Goal: Transaction & Acquisition: Book appointment/travel/reservation

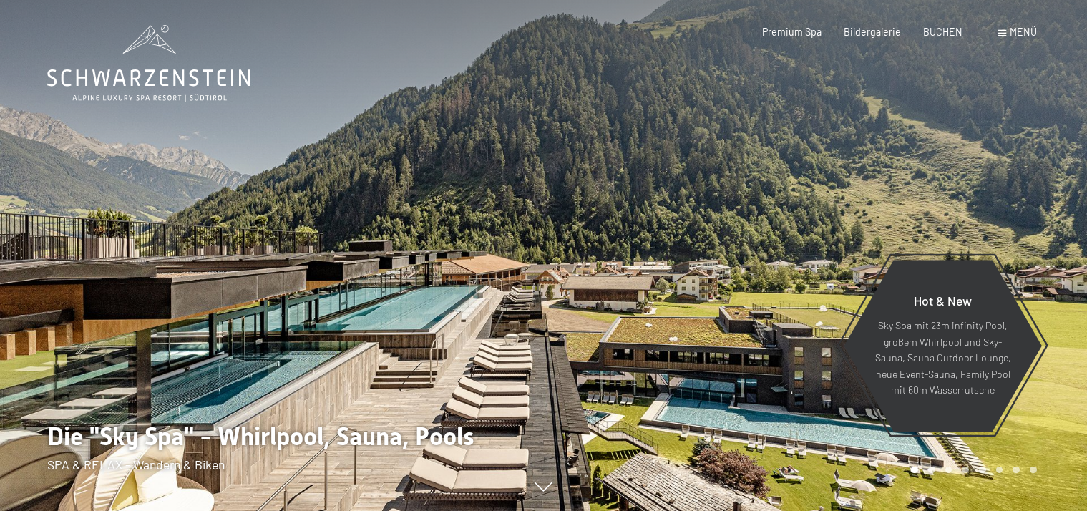
click at [1002, 31] on span at bounding box center [1002, 33] width 9 height 6
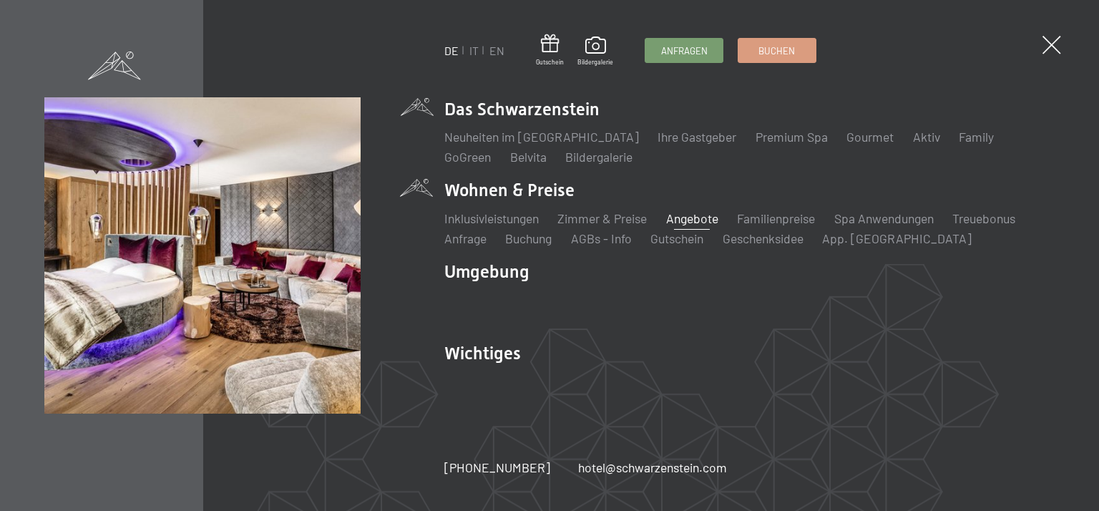
click at [706, 217] on link "Angebote" at bounding box center [692, 218] width 52 height 16
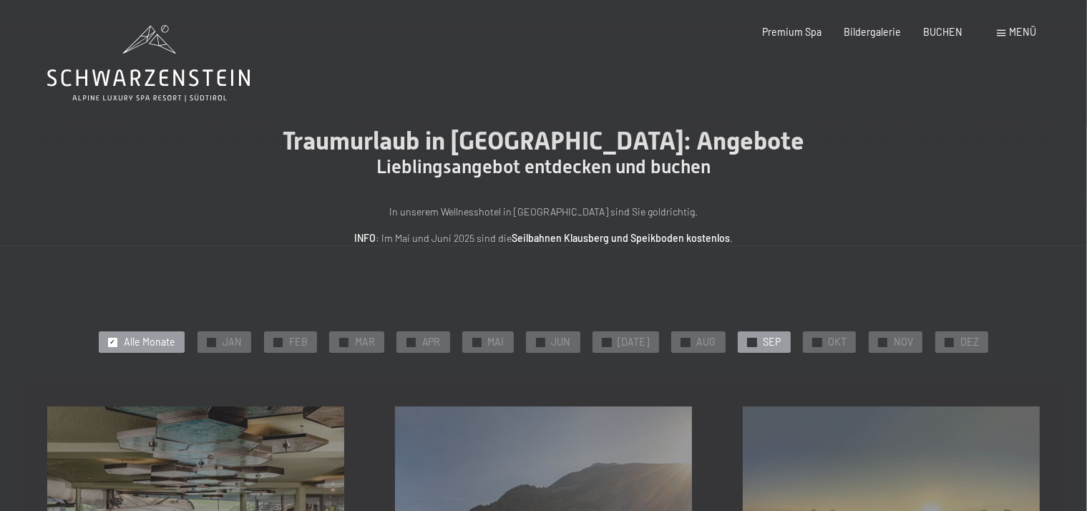
click at [766, 338] on span "SEP" at bounding box center [772, 342] width 18 height 14
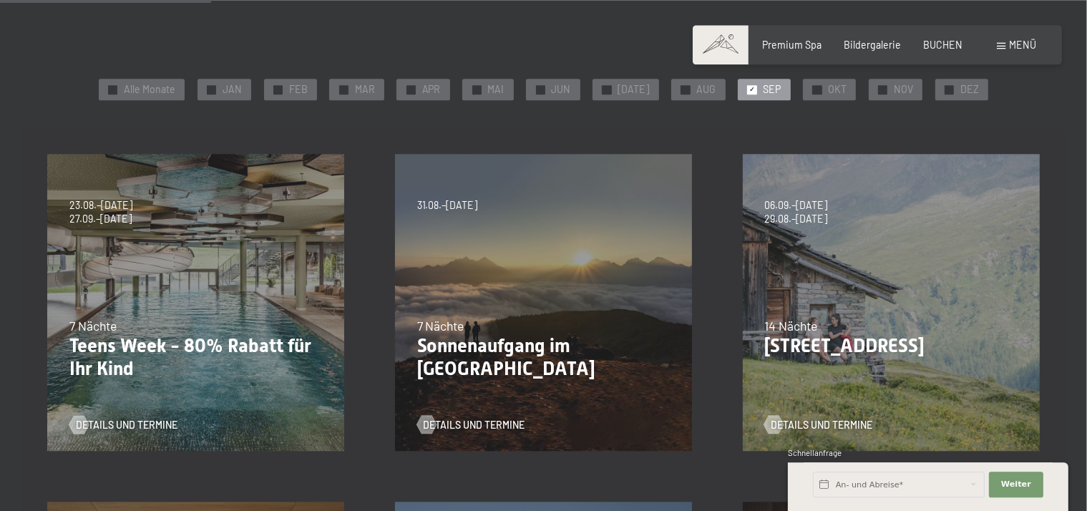
scroll to position [302, 0]
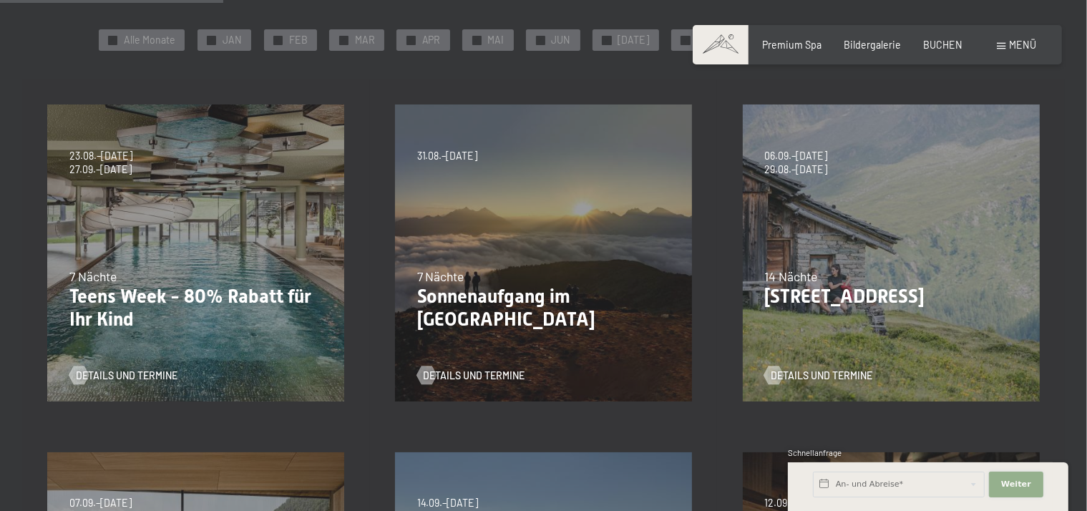
click at [1005, 482] on span "Weiter" at bounding box center [1016, 484] width 30 height 11
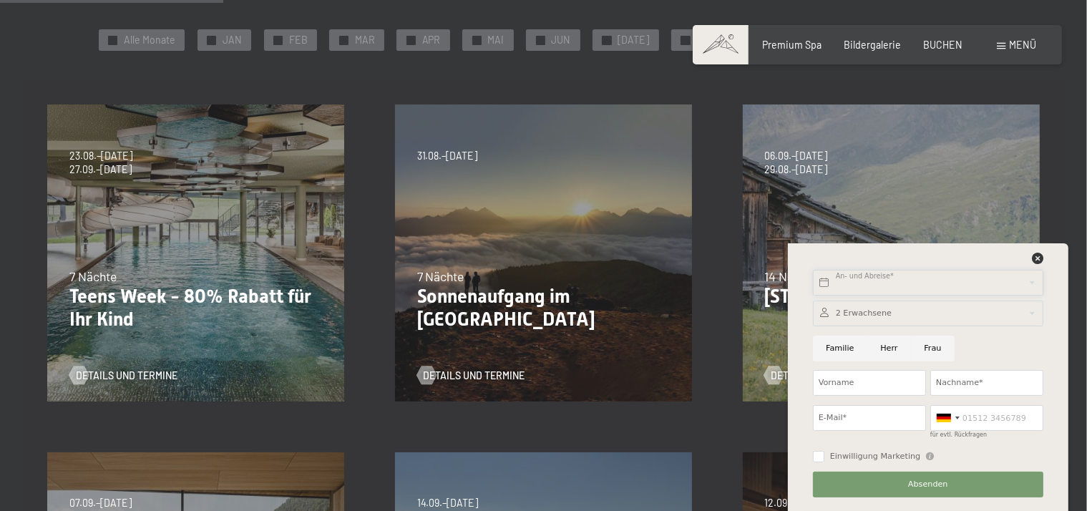
click at [871, 286] on input "text" at bounding box center [928, 283] width 230 height 26
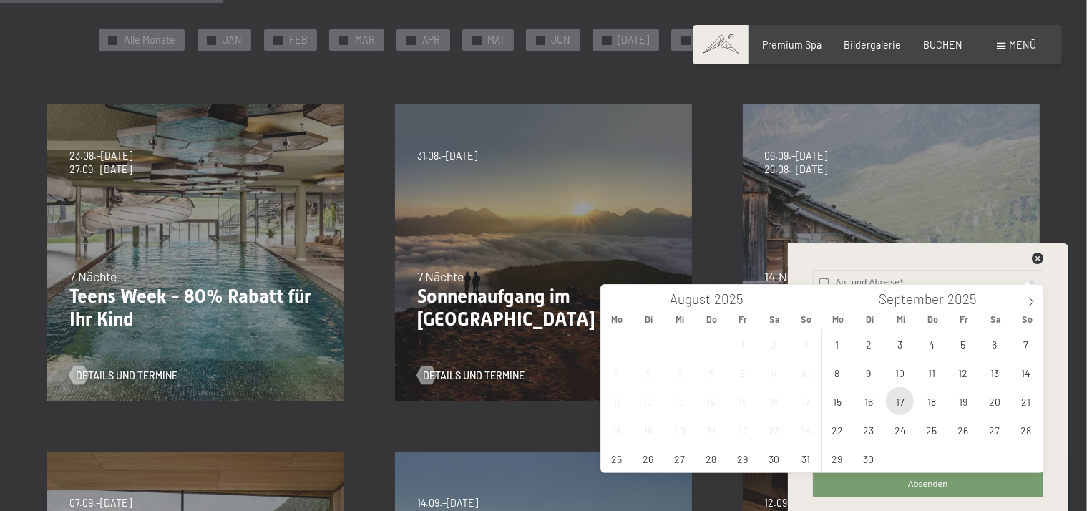
click at [897, 399] on span "17" at bounding box center [900, 401] width 28 height 28
click at [1000, 401] on span "20" at bounding box center [994, 401] width 28 height 28
type input "Mi. [DATE] - [DATE]"
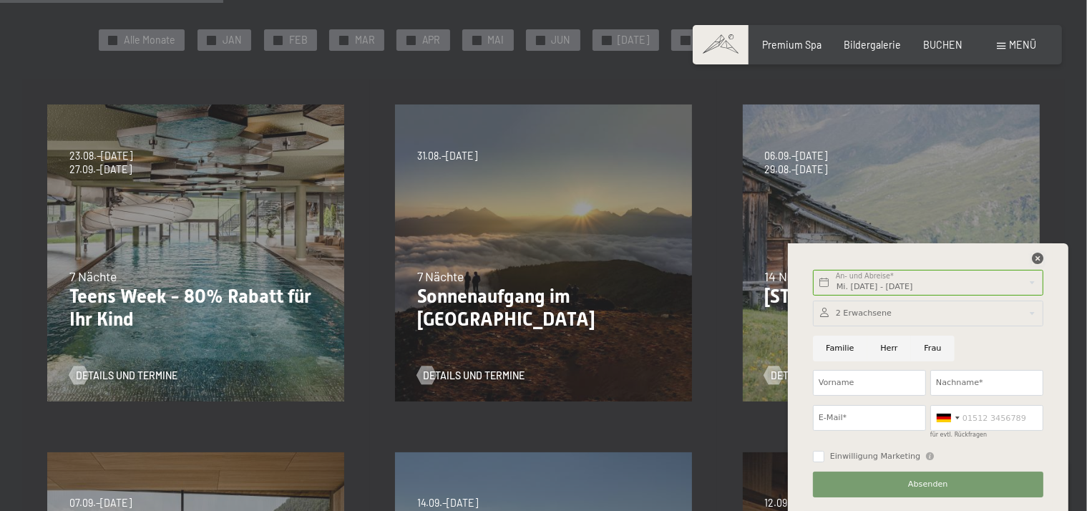
click at [1038, 260] on icon at bounding box center [1037, 258] width 11 height 11
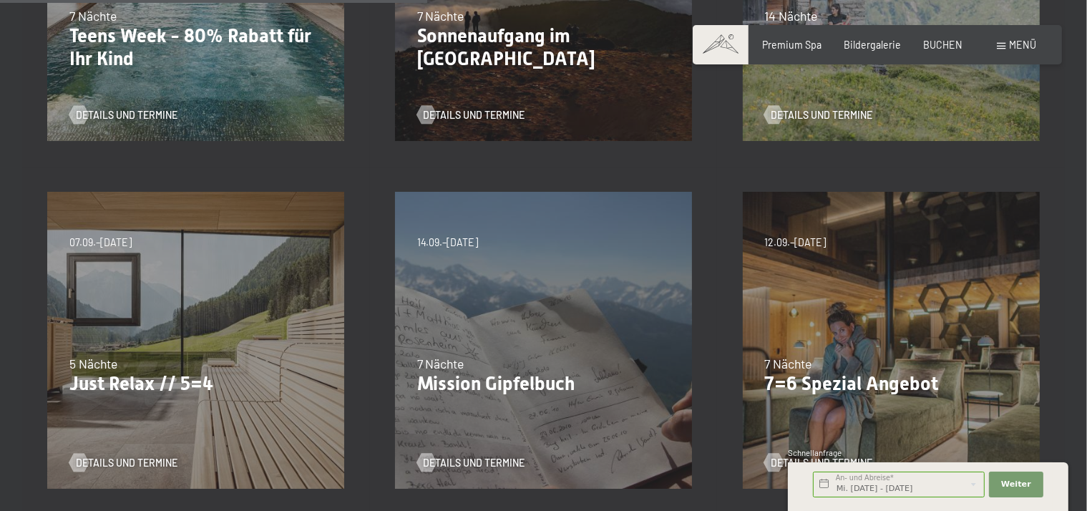
scroll to position [604, 0]
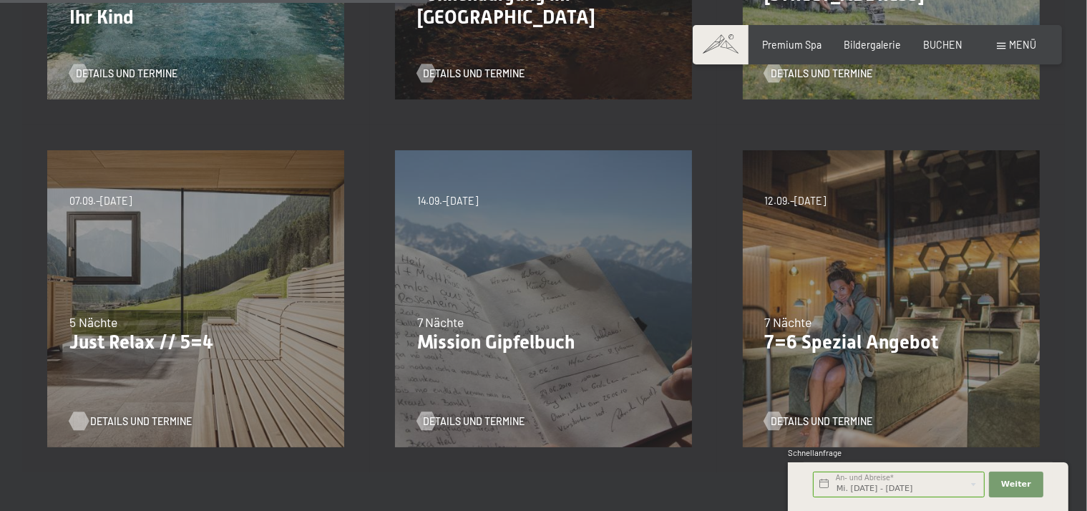
click at [115, 419] on span "Details und Termine" at bounding box center [141, 421] width 102 height 14
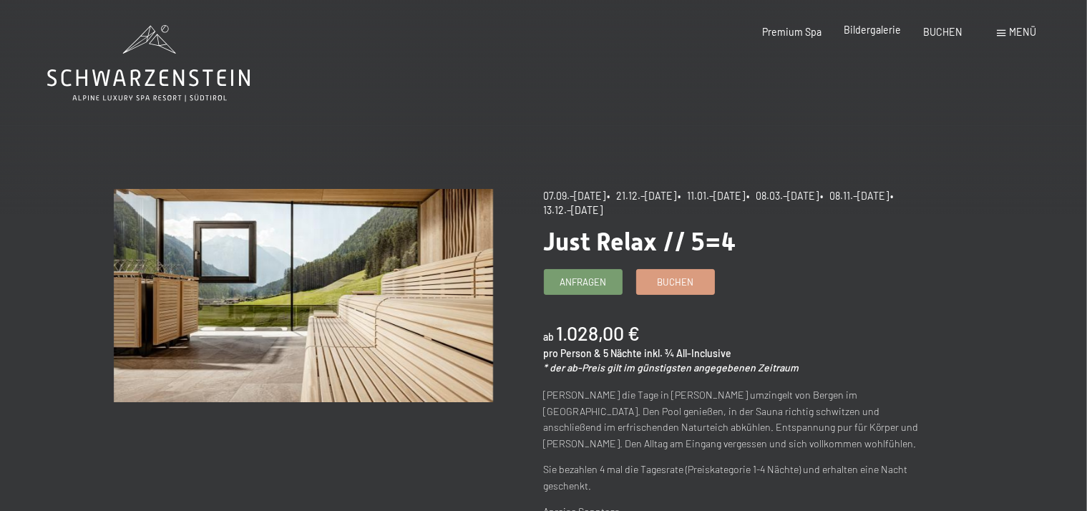
click at [879, 31] on span "Bildergalerie" at bounding box center [872, 30] width 57 height 12
